Goal: Task Accomplishment & Management: Use online tool/utility

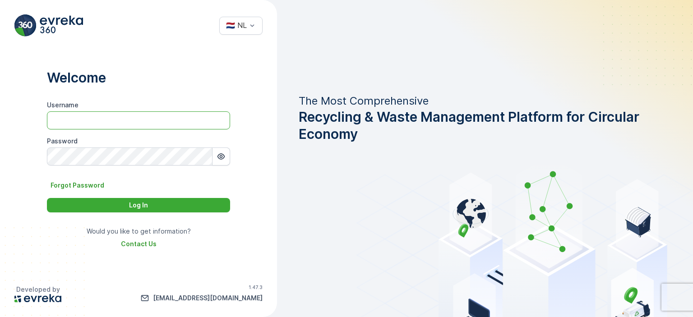
click at [160, 123] on input "Username" at bounding box center [138, 120] width 183 height 18
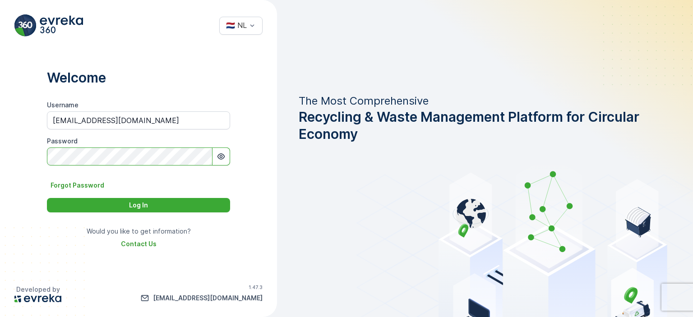
click at [47, 198] on button "Log In" at bounding box center [138, 205] width 183 height 14
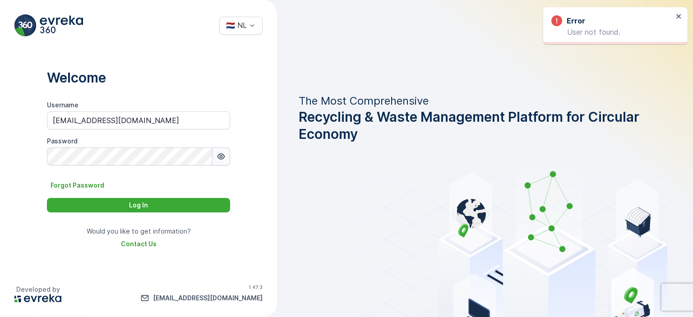
click at [218, 157] on icon "button" at bounding box center [220, 156] width 9 height 9
click at [165, 211] on button "Log In" at bounding box center [138, 205] width 183 height 14
click at [133, 208] on p "Log In" at bounding box center [138, 205] width 19 height 9
click at [152, 116] on input "[EMAIL_ADDRESS][DOMAIN_NAME]" at bounding box center [138, 120] width 183 height 18
drag, startPoint x: 143, startPoint y: 120, endPoint x: 69, endPoint y: 123, distance: 73.6
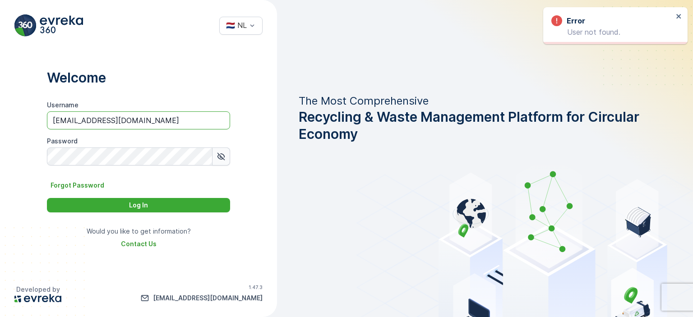
click at [69, 123] on input "[EMAIL_ADDRESS][DOMAIN_NAME]" at bounding box center [138, 120] width 183 height 18
type input "Daan"
click at [112, 201] on div "Log In" at bounding box center [138, 205] width 172 height 9
